Goal: Task Accomplishment & Management: Manage account settings

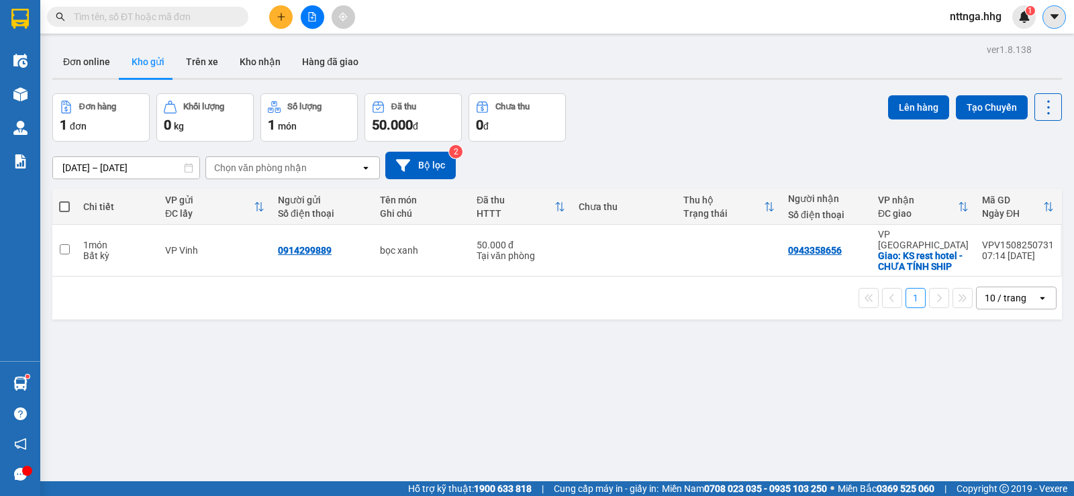
click at [1053, 18] on icon "caret-down" at bounding box center [1055, 17] width 12 height 12
click at [978, 19] on span "nttnga.hhg" at bounding box center [975, 16] width 73 height 17
click at [983, 44] on span "Đăng xuất" at bounding box center [987, 41] width 56 height 15
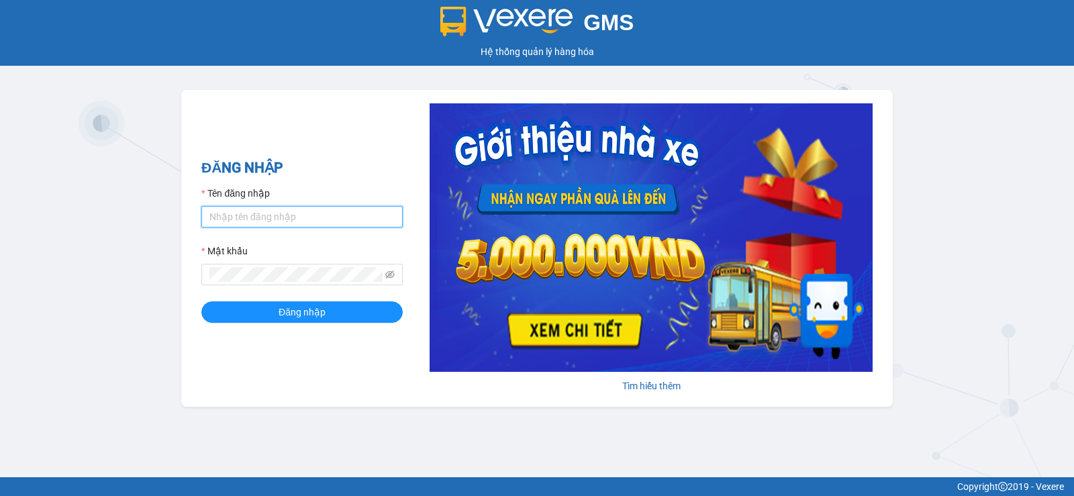
click at [297, 215] on input "Tên đăng nhập" at bounding box center [301, 216] width 201 height 21
type input "ttvkhanh.hhg"
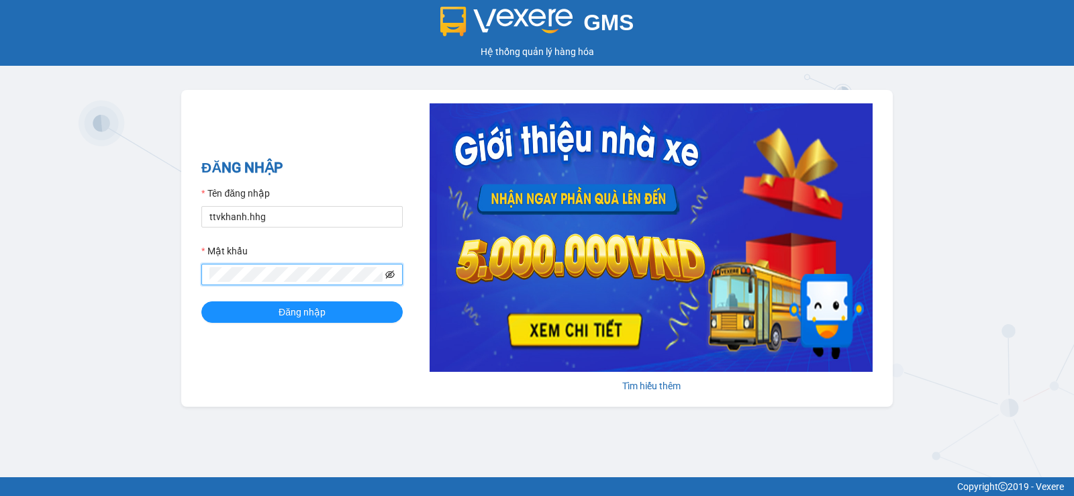
click at [390, 272] on icon "eye-invisible" at bounding box center [389, 275] width 9 height 8
click at [201, 273] on span at bounding box center [301, 274] width 201 height 21
click at [255, 319] on button "Đăng nhập" at bounding box center [301, 311] width 201 height 21
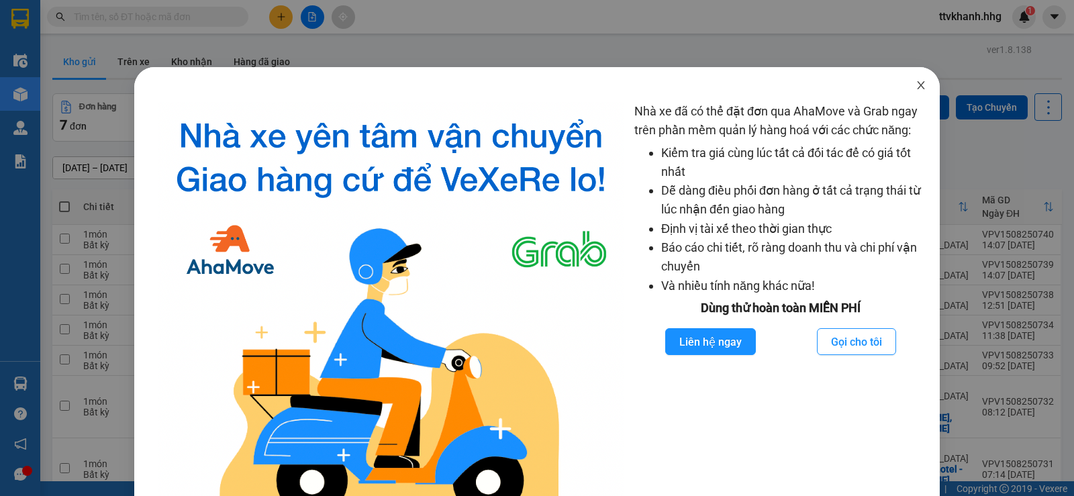
click at [917, 89] on icon "close" at bounding box center [920, 85] width 7 height 8
